Goal: Task Accomplishment & Management: Manage account settings

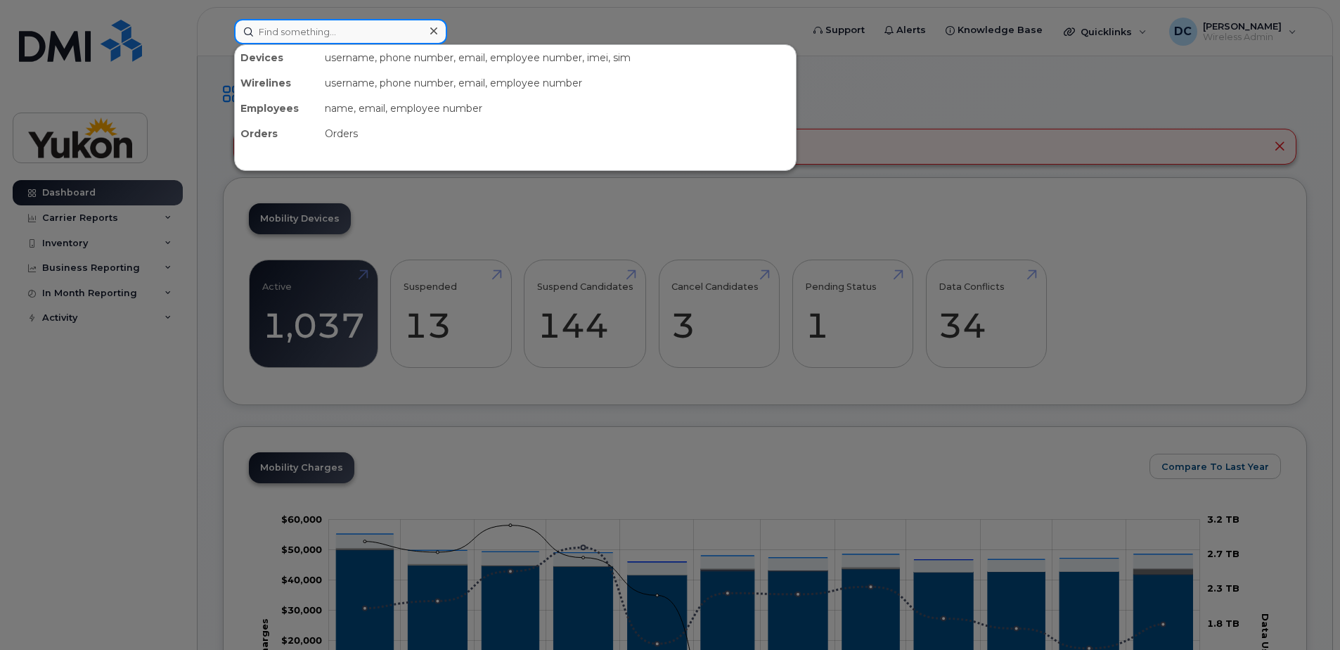
click at [390, 30] on input at bounding box center [340, 31] width 213 height 25
type input "Ludivine"
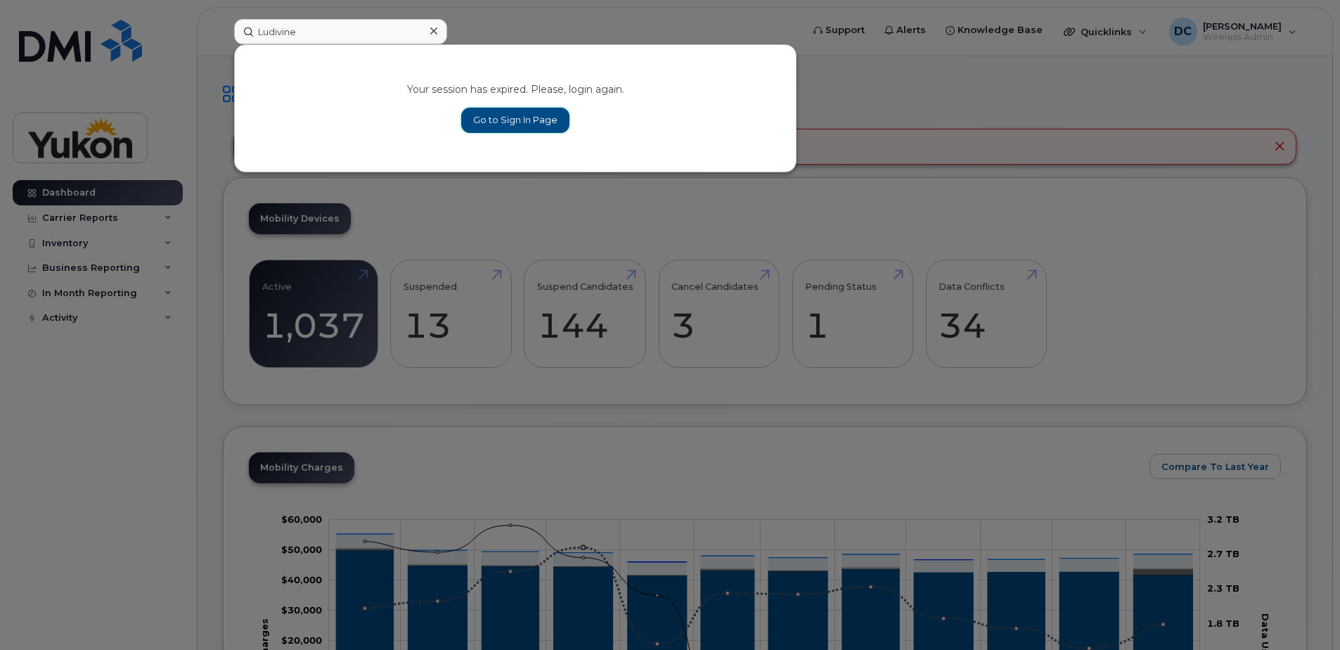
click at [508, 118] on link "Go to Sign In Page" at bounding box center [515, 120] width 108 height 25
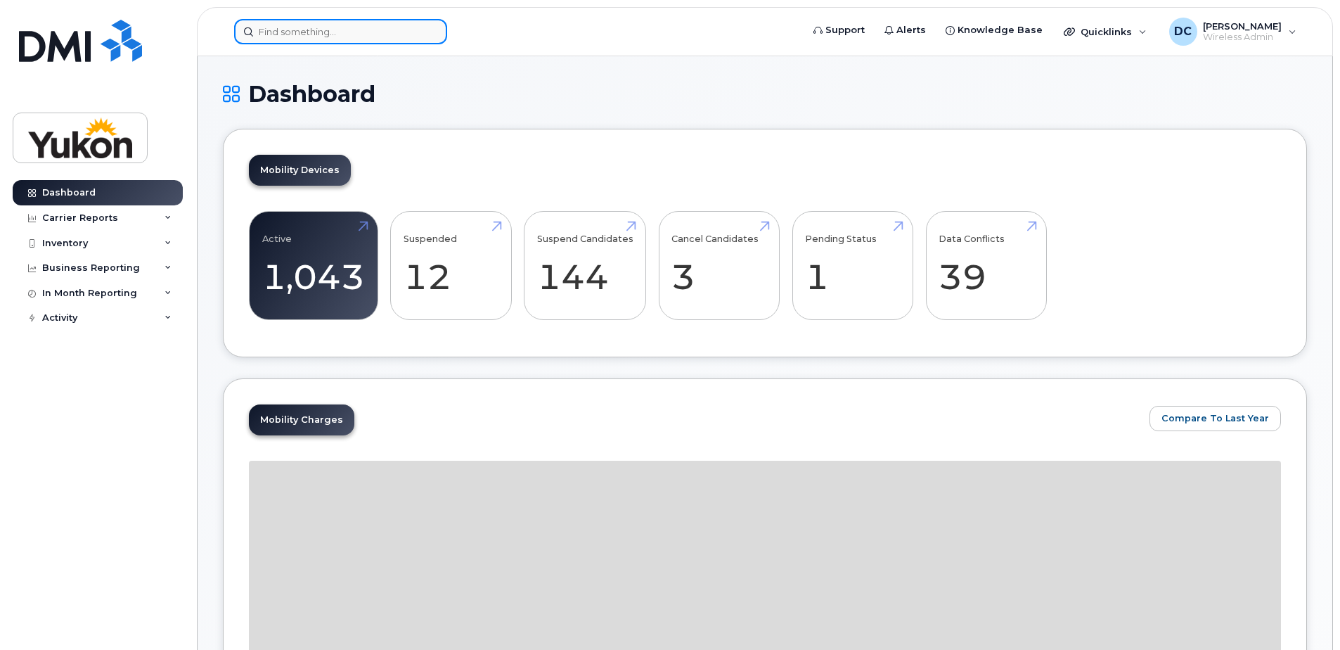
click at [361, 31] on input at bounding box center [340, 31] width 213 height 25
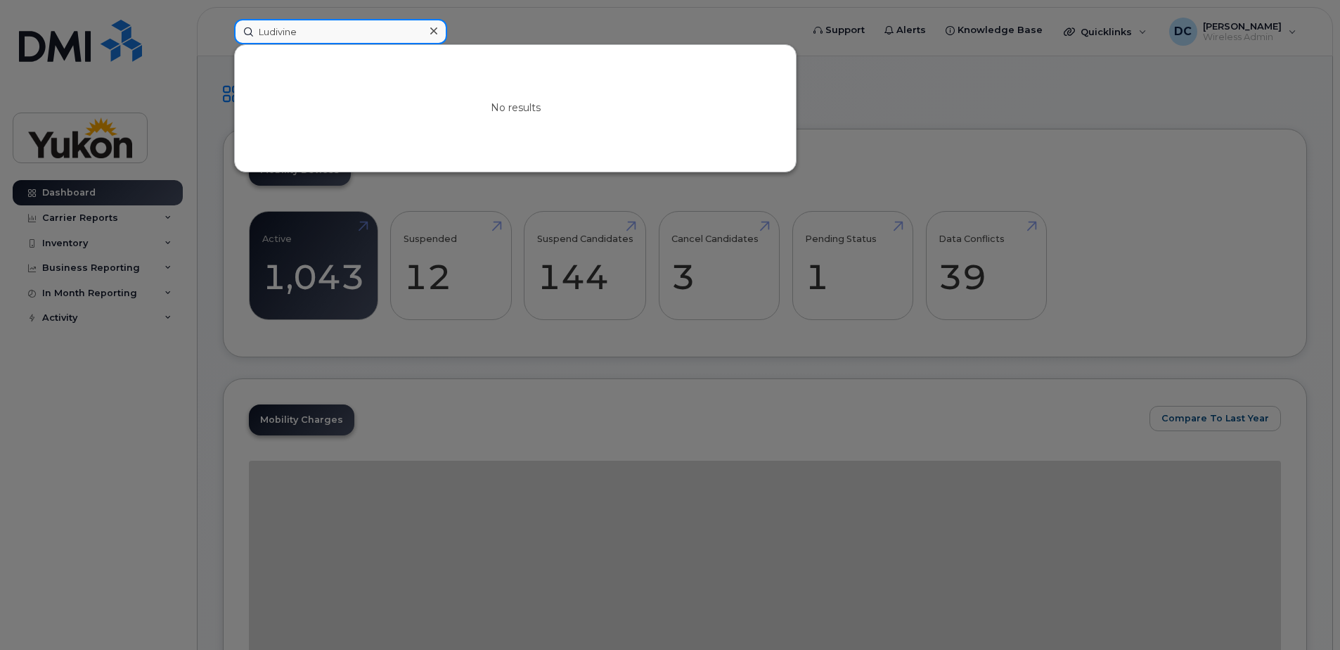
click at [330, 39] on input "Ludivine" at bounding box center [340, 31] width 213 height 25
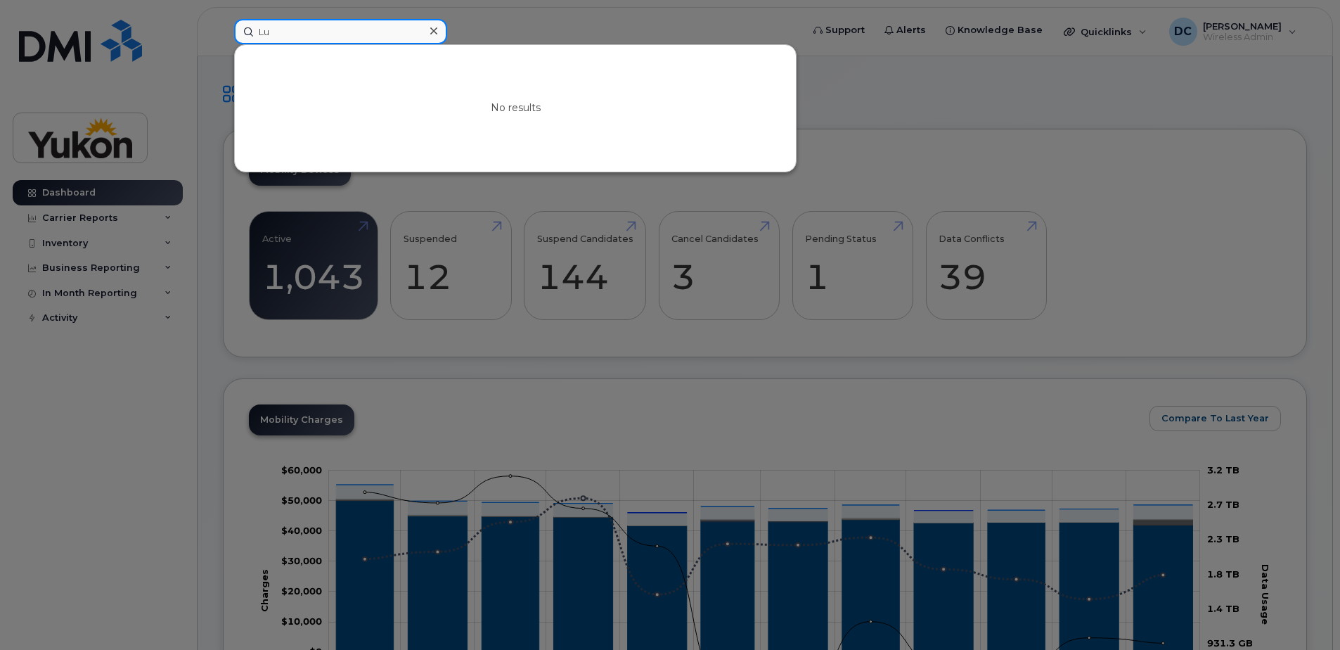
type input "L"
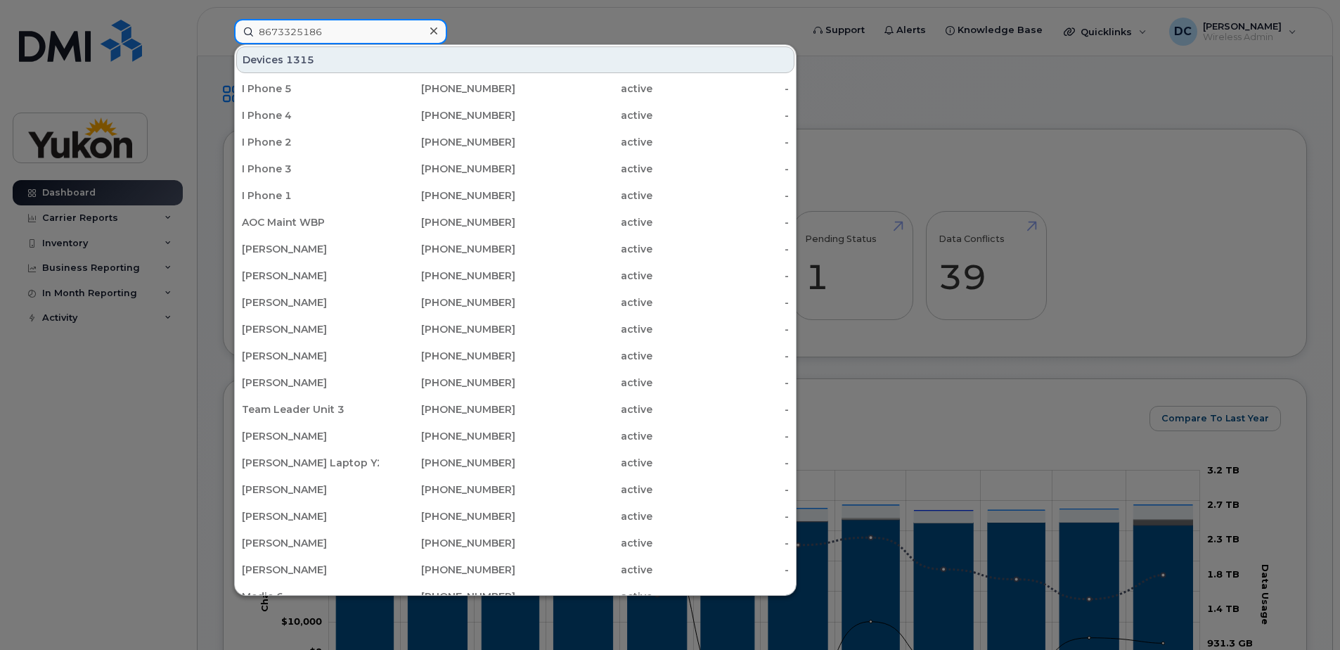
type input "8673325186"
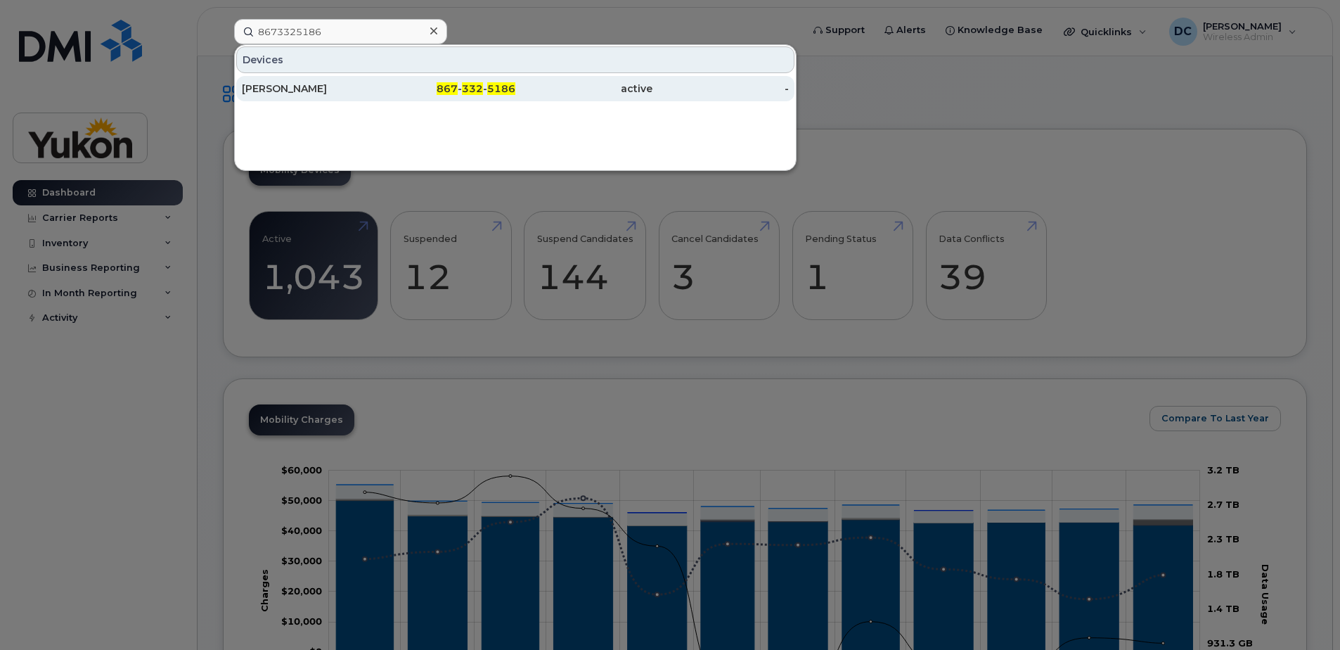
click at [326, 91] on div "[PERSON_NAME]" at bounding box center [310, 89] width 137 height 14
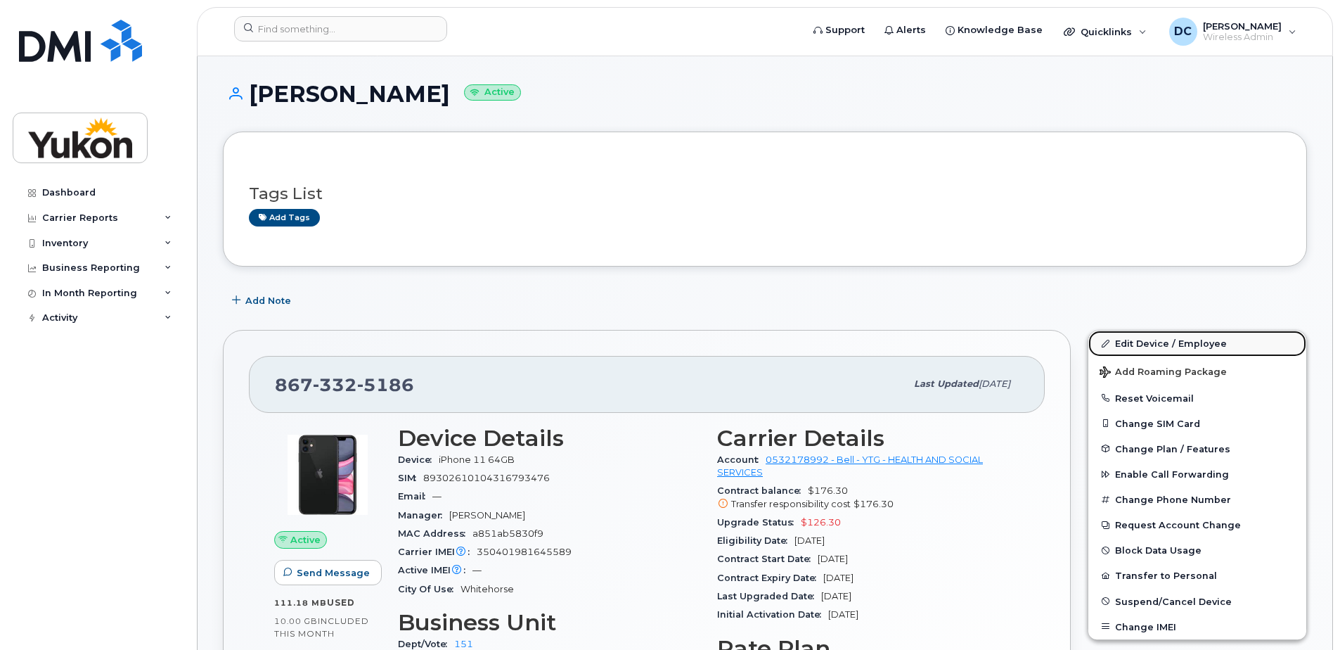
click at [1154, 341] on link "Edit Device / Employee" at bounding box center [1198, 343] width 218 height 25
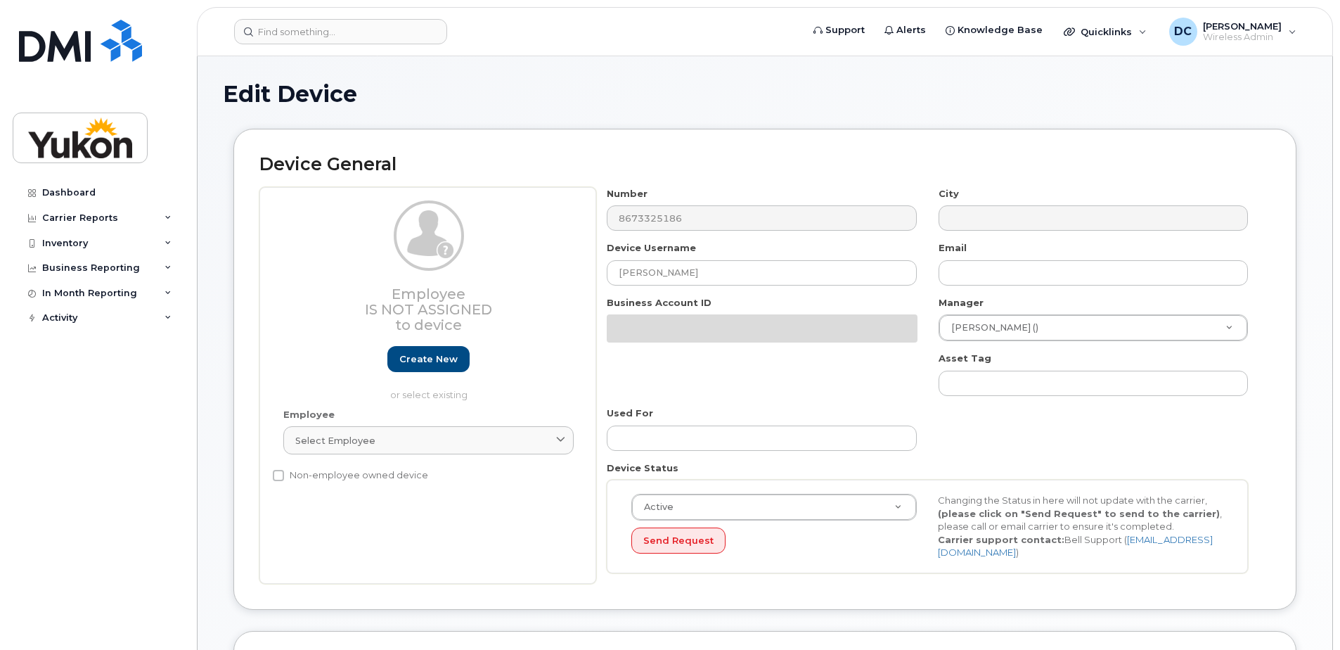
select select "33497702"
select select "33497282"
select select "33507478"
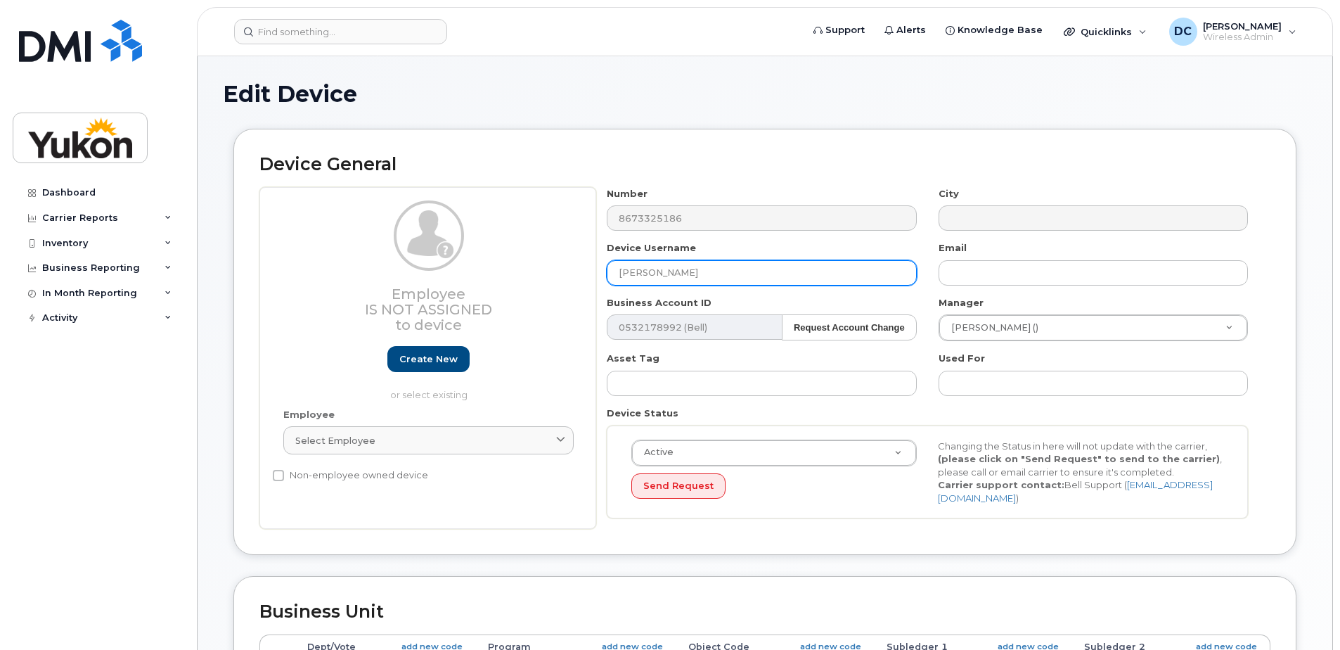
click at [730, 266] on input "[PERSON_NAME]" at bounding box center [761, 272] width 309 height 25
type input "J"
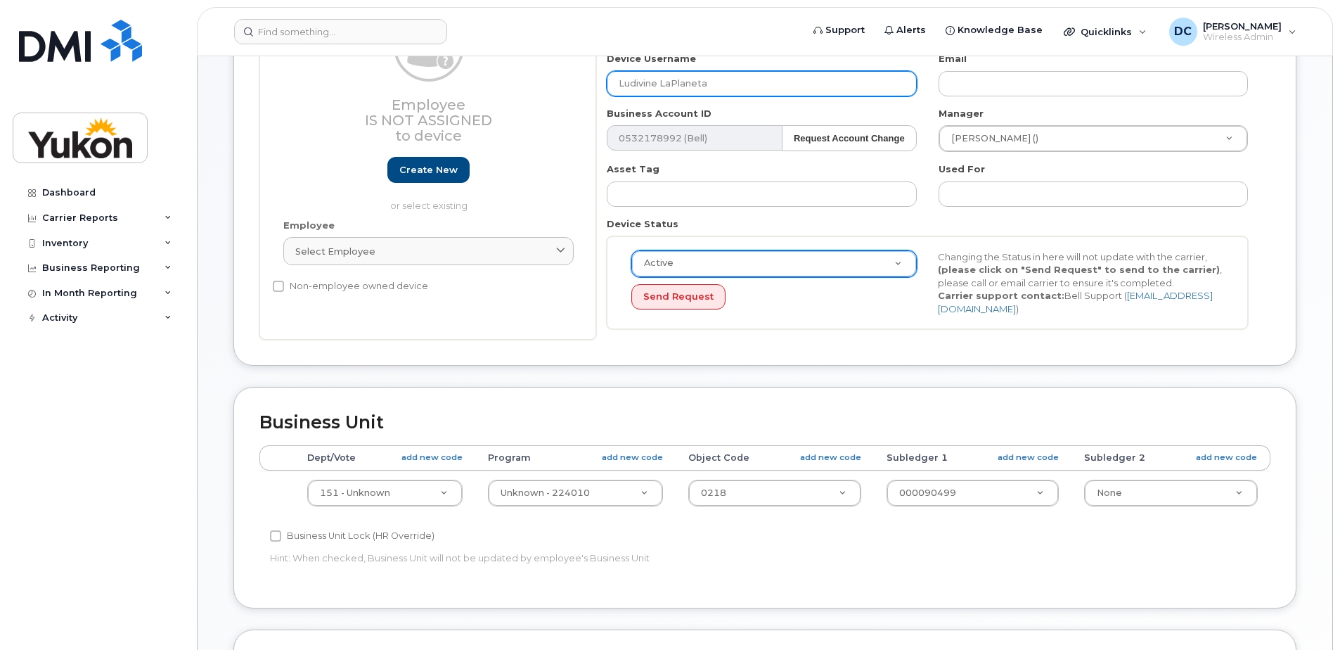
scroll to position [211, 0]
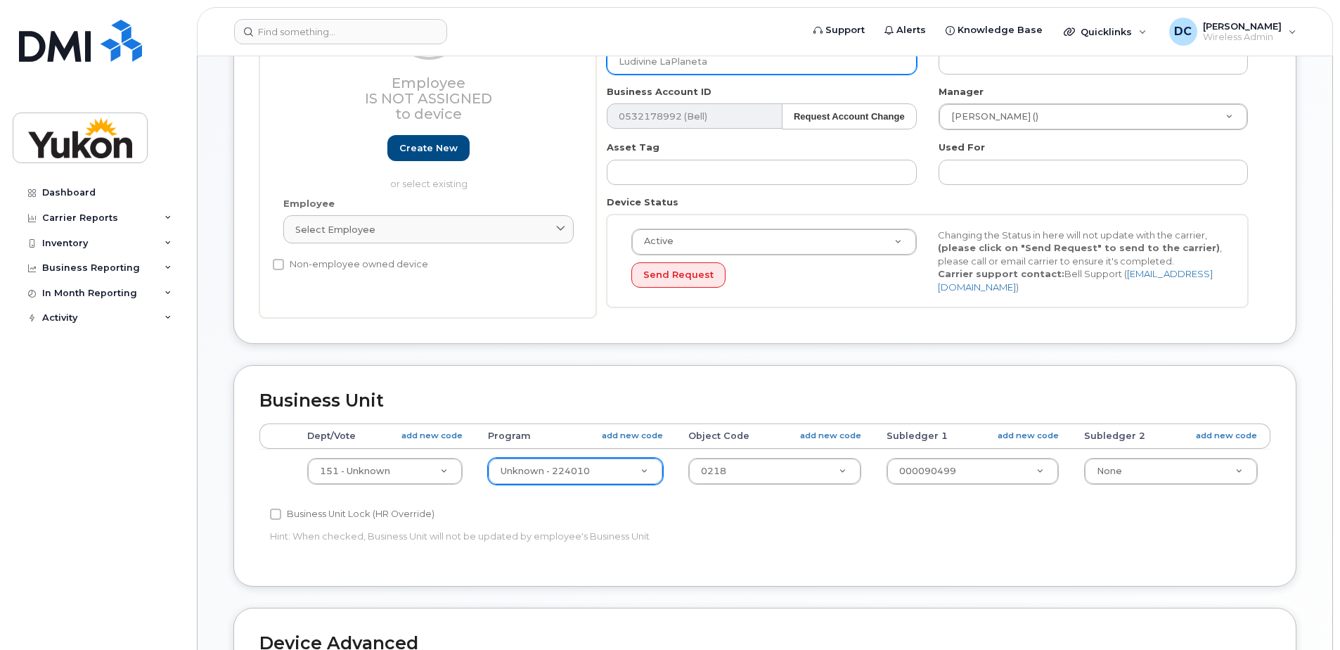
type input "Ludivine LaPlaneta"
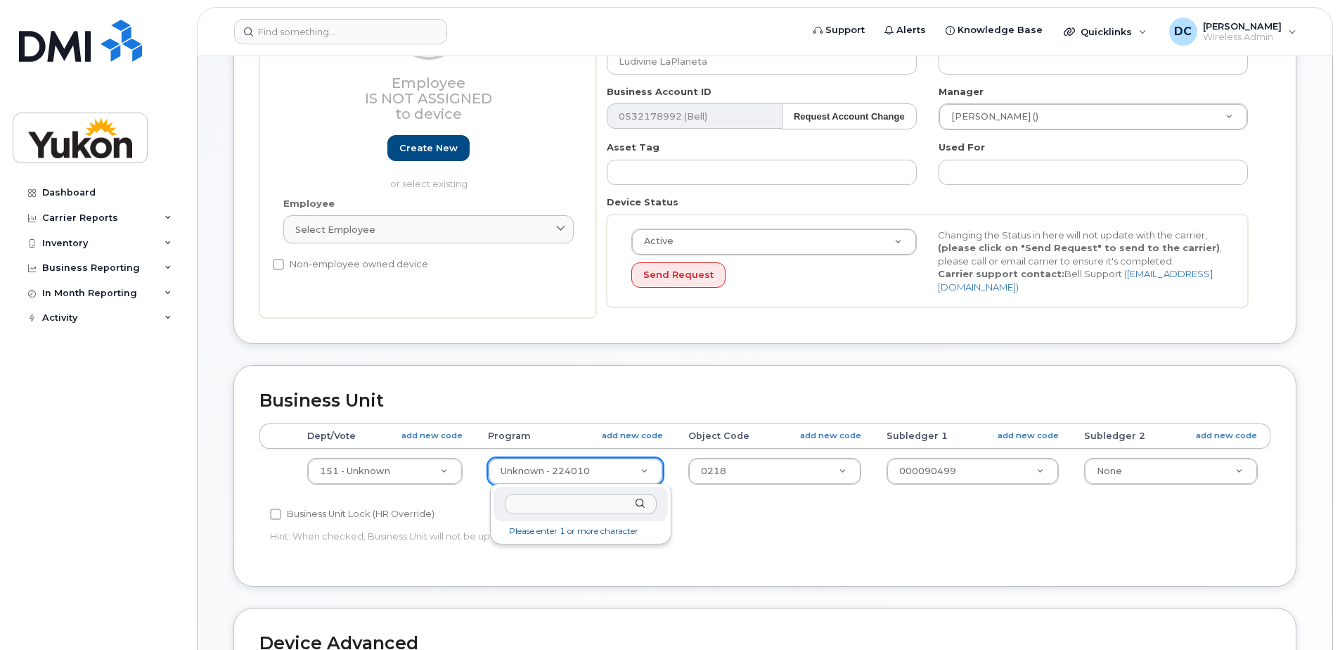
click at [594, 508] on input "text" at bounding box center [581, 504] width 152 height 20
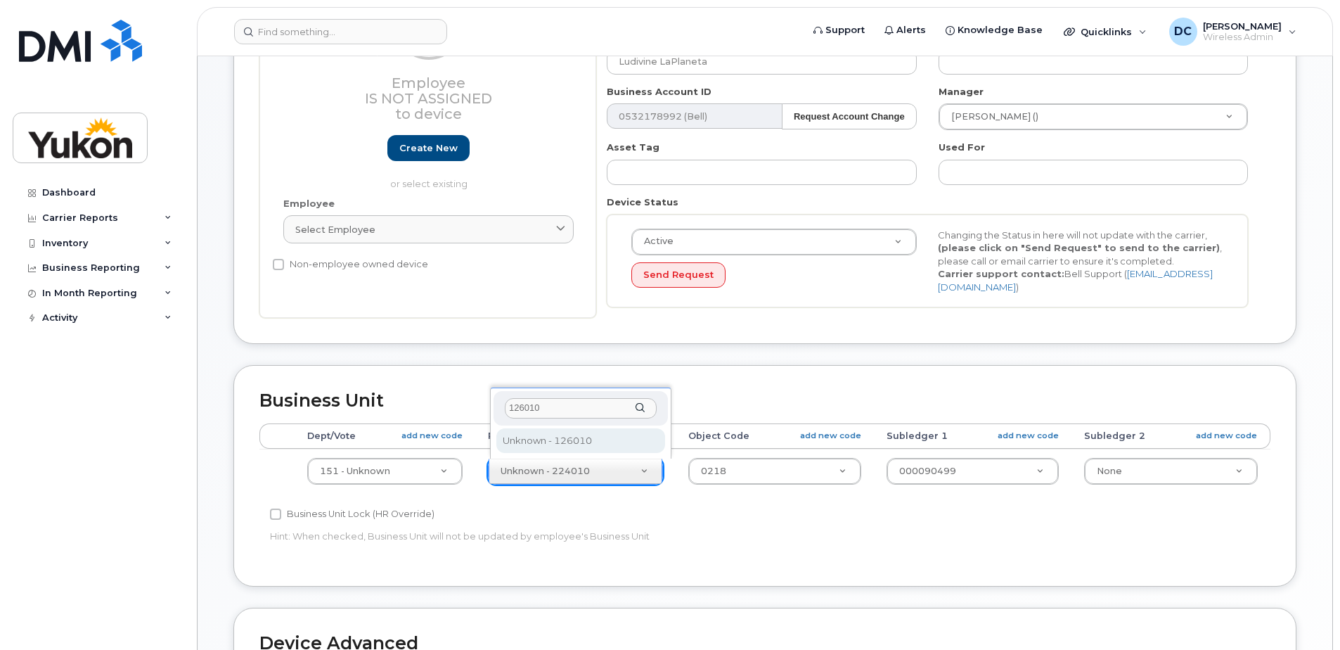
type input "126010"
type input "33692299"
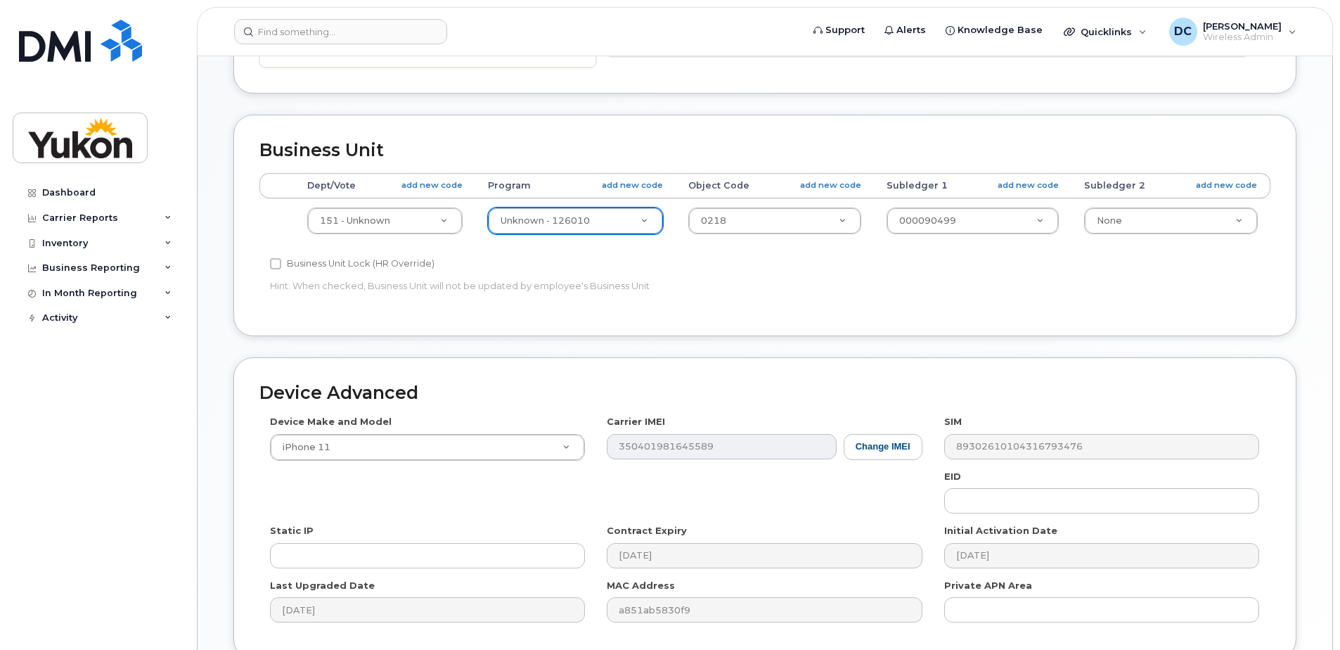
scroll to position [492, 0]
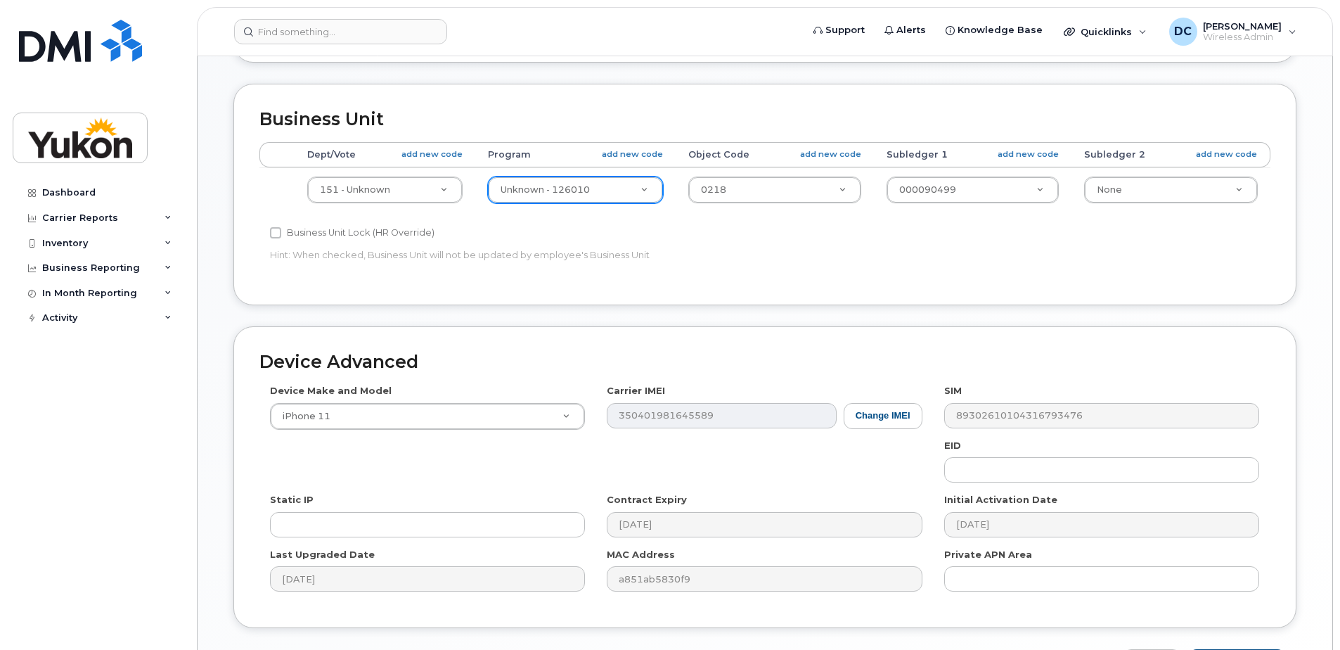
click at [594, 413] on div "Device Make and Model iPhone 11 Android TCL 502 Watch Apple Watch S9 41mm Andro…" at bounding box center [765, 493] width 1011 height 218
